Goal: Task Accomplishment & Management: Complete application form

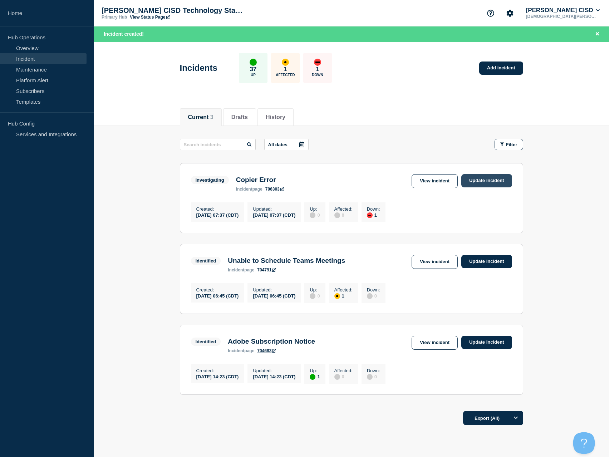
click at [488, 184] on link "Update incident" at bounding box center [486, 180] width 51 height 13
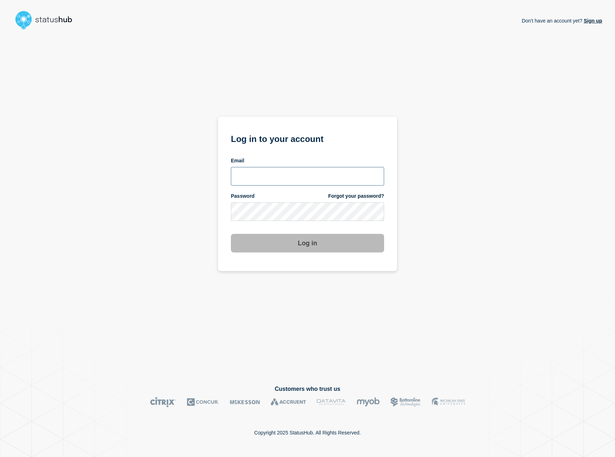
type input "kguthery@lcisd.org"
click at [300, 249] on button "Log in" at bounding box center [307, 243] width 153 height 19
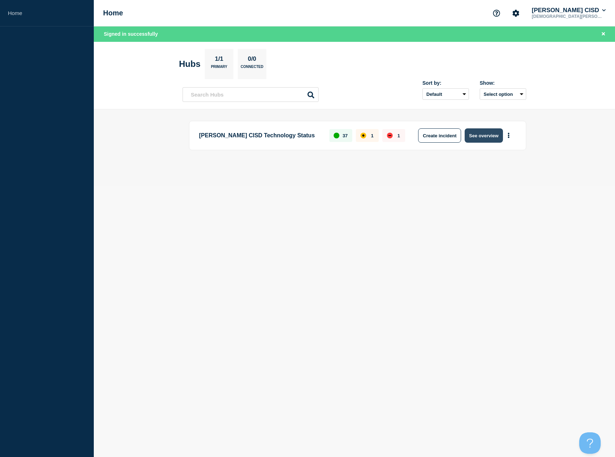
click at [481, 139] on button "See overview" at bounding box center [483, 135] width 38 height 14
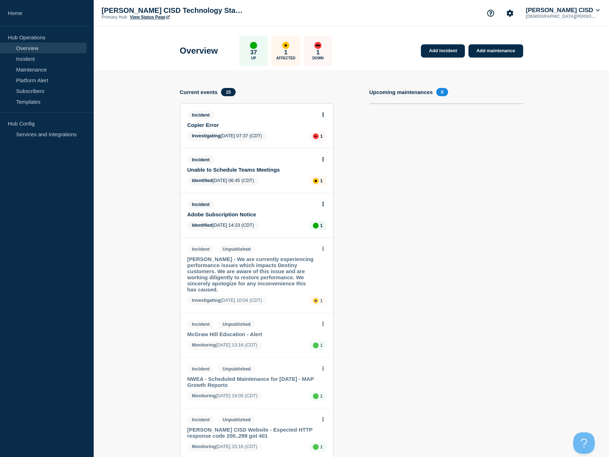
click at [315, 137] on div "down" at bounding box center [316, 136] width 6 height 6
click at [209, 113] on span "Incident" at bounding box center [200, 115] width 27 height 8
click at [323, 116] on icon at bounding box center [322, 114] width 1 height 5
click at [323, 143] on link "Update incident" at bounding box center [322, 141] width 35 height 6
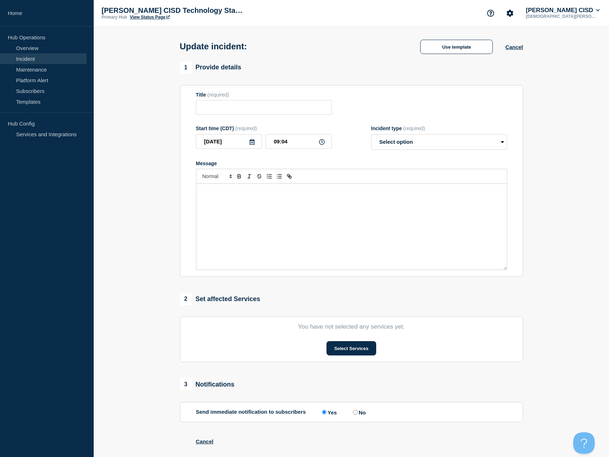
type input "Copier Error"
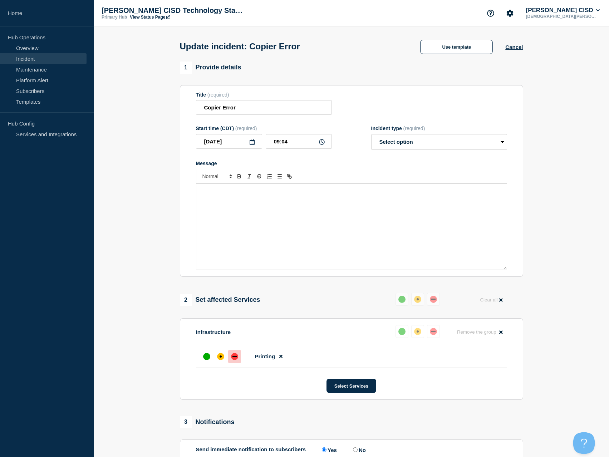
click at [305, 208] on div "Message" at bounding box center [351, 227] width 310 height 86
click at [259, 205] on div "Message" at bounding box center [351, 227] width 310 height 86
drag, startPoint x: 424, startPoint y: 145, endPoint x: 422, endPoint y: 151, distance: 6.9
click at [425, 144] on select "Select option Investigating Identified Monitoring Resolved" at bounding box center [439, 142] width 136 height 16
select select "monitoring"
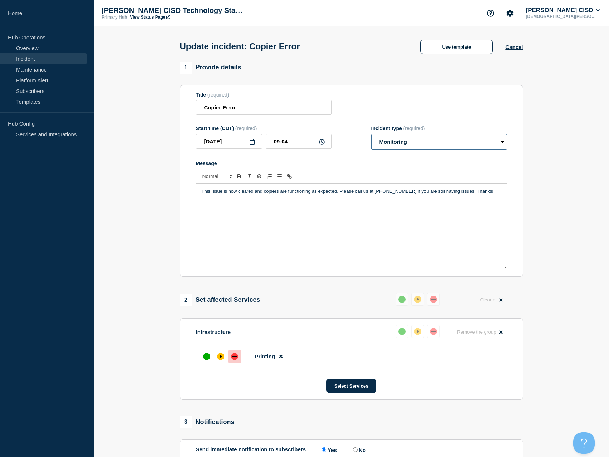
click at [371, 136] on select "Select option Investigating Identified Monitoring Resolved" at bounding box center [439, 142] width 136 height 16
click at [205, 358] on div "up" at bounding box center [206, 356] width 7 height 7
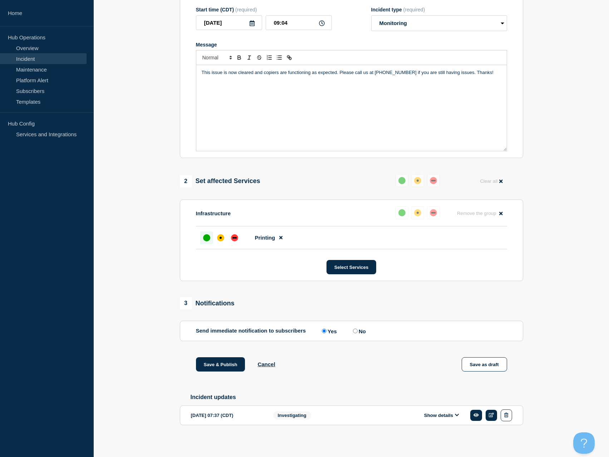
scroll to position [124, 0]
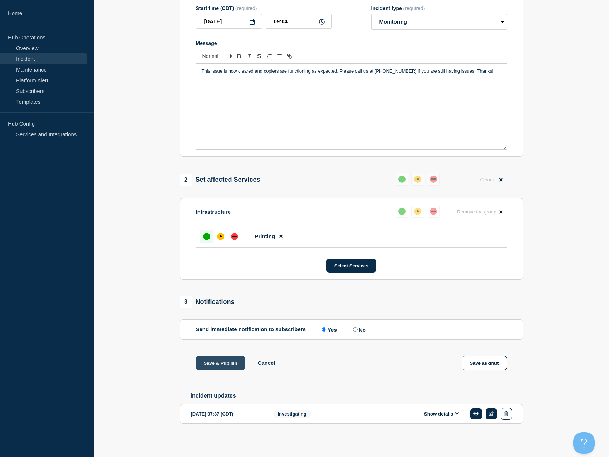
click at [210, 363] on button "Save & Publish" at bounding box center [220, 363] width 49 height 14
